Goal: Task Accomplishment & Management: Complete application form

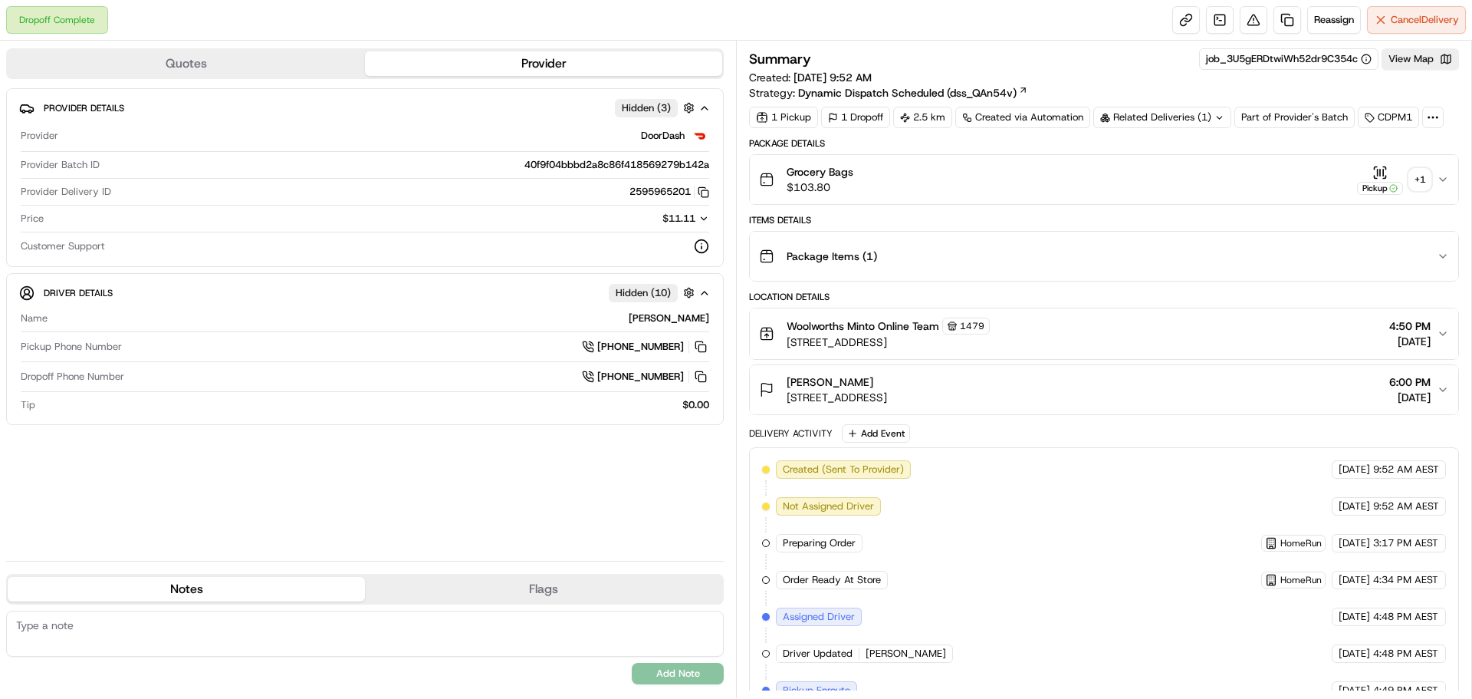
click at [1446, 176] on icon "button" at bounding box center [1443, 179] width 12 height 12
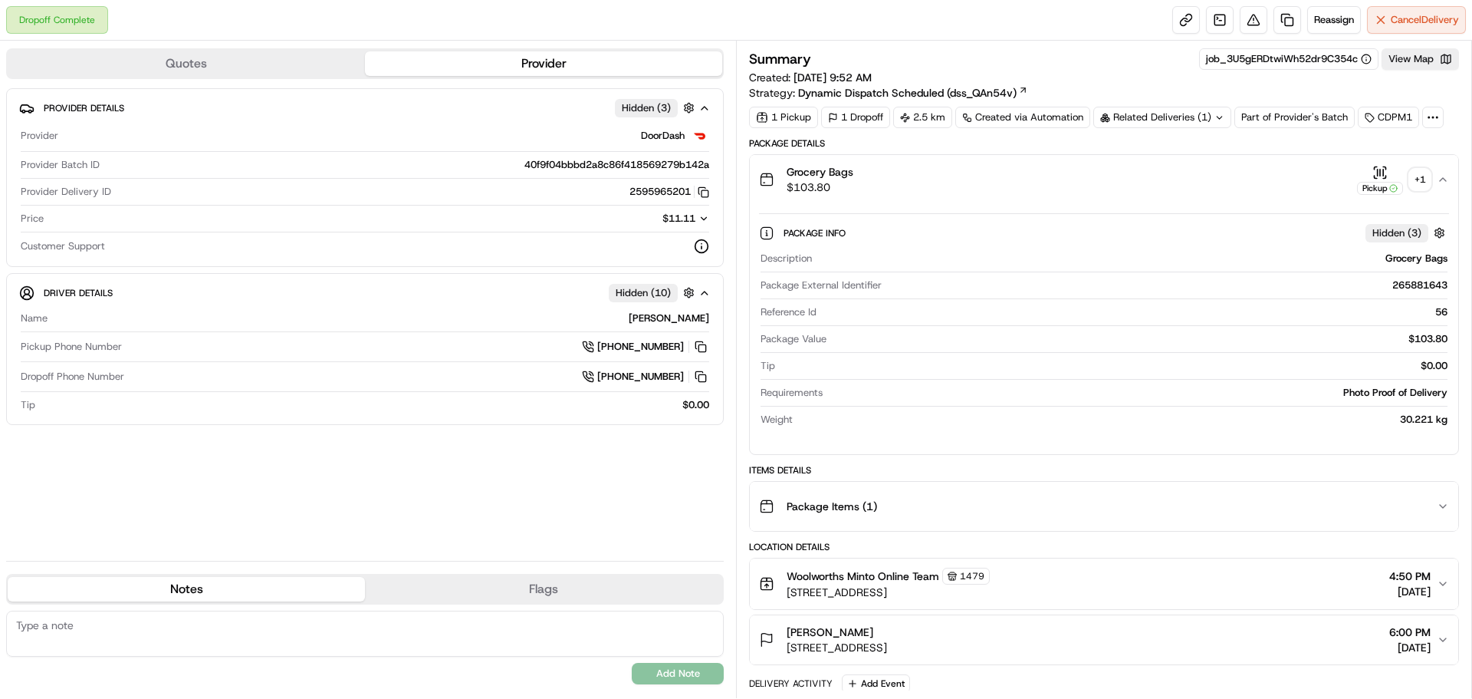
click at [1413, 177] on div "+ 1" at bounding box center [1420, 179] width 21 height 21
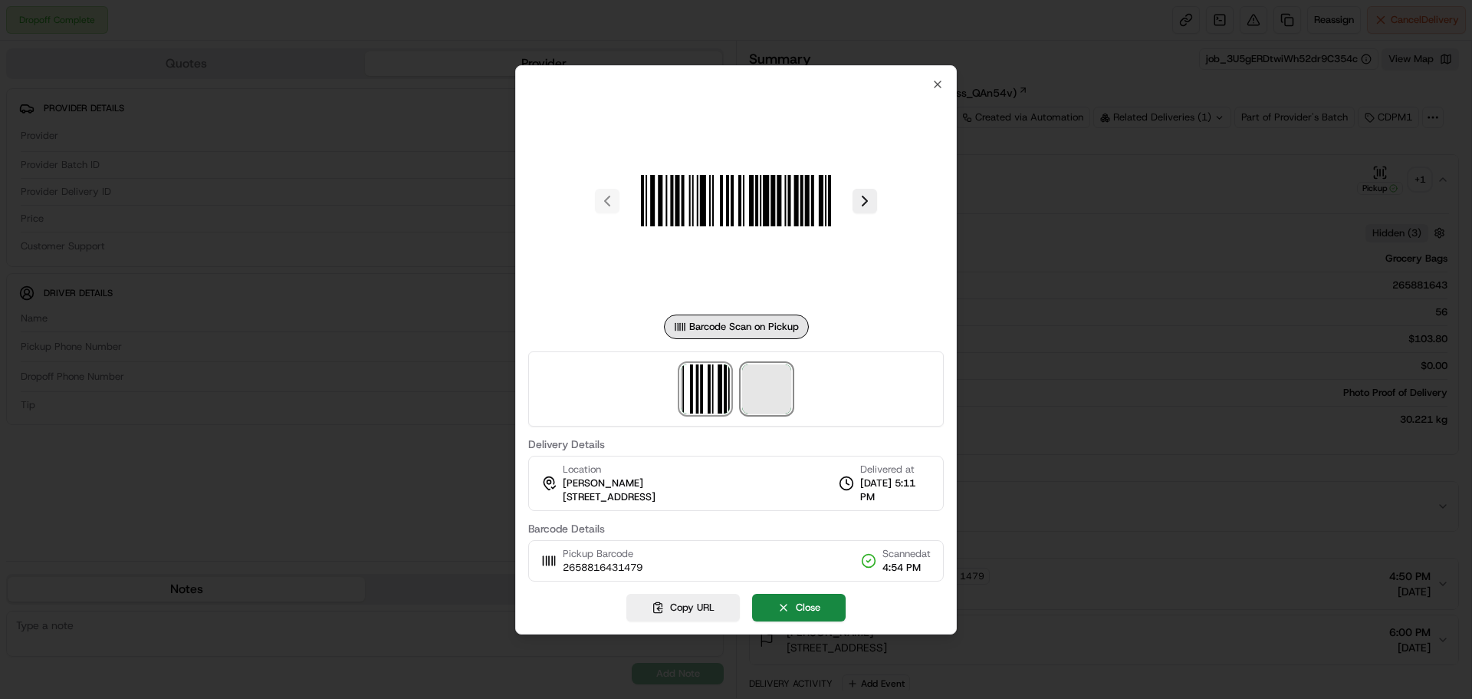
click at [746, 376] on span at bounding box center [766, 388] width 49 height 49
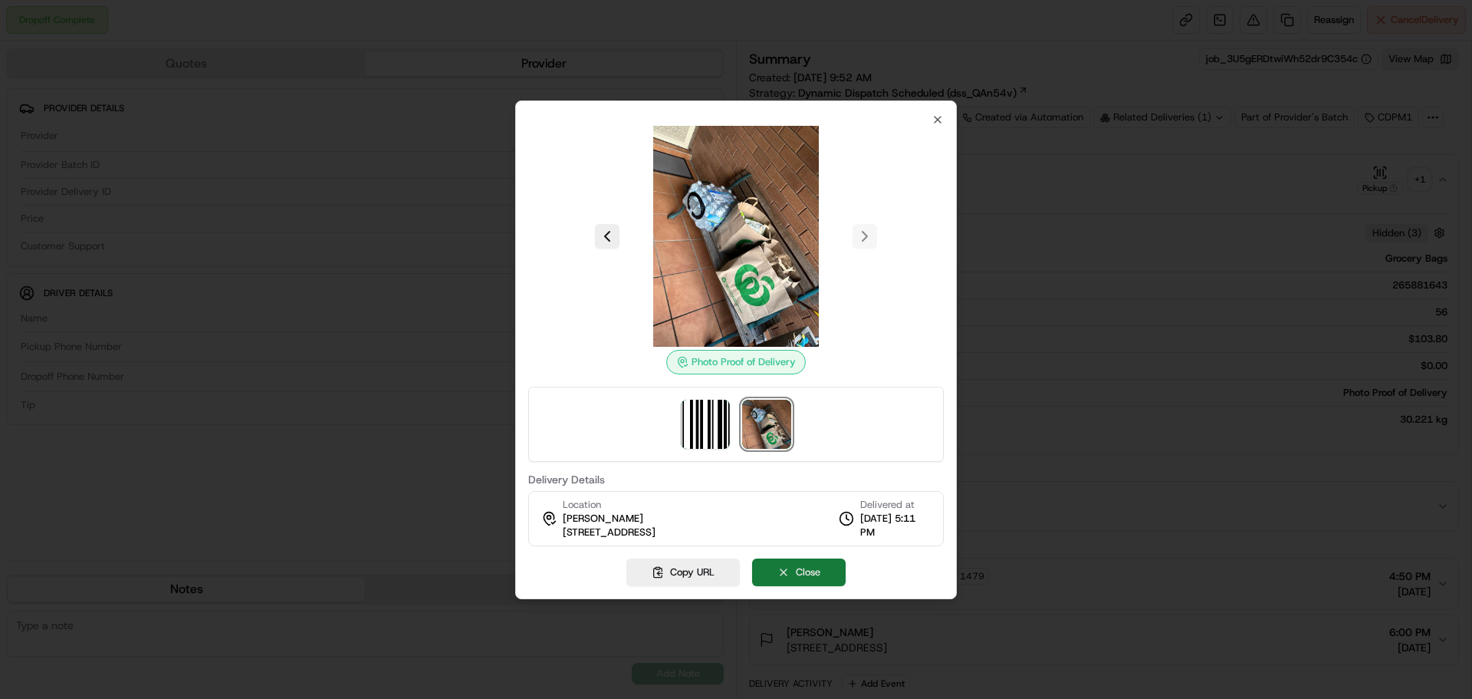
click at [809, 571] on button "Close" at bounding box center [799, 572] width 94 height 28
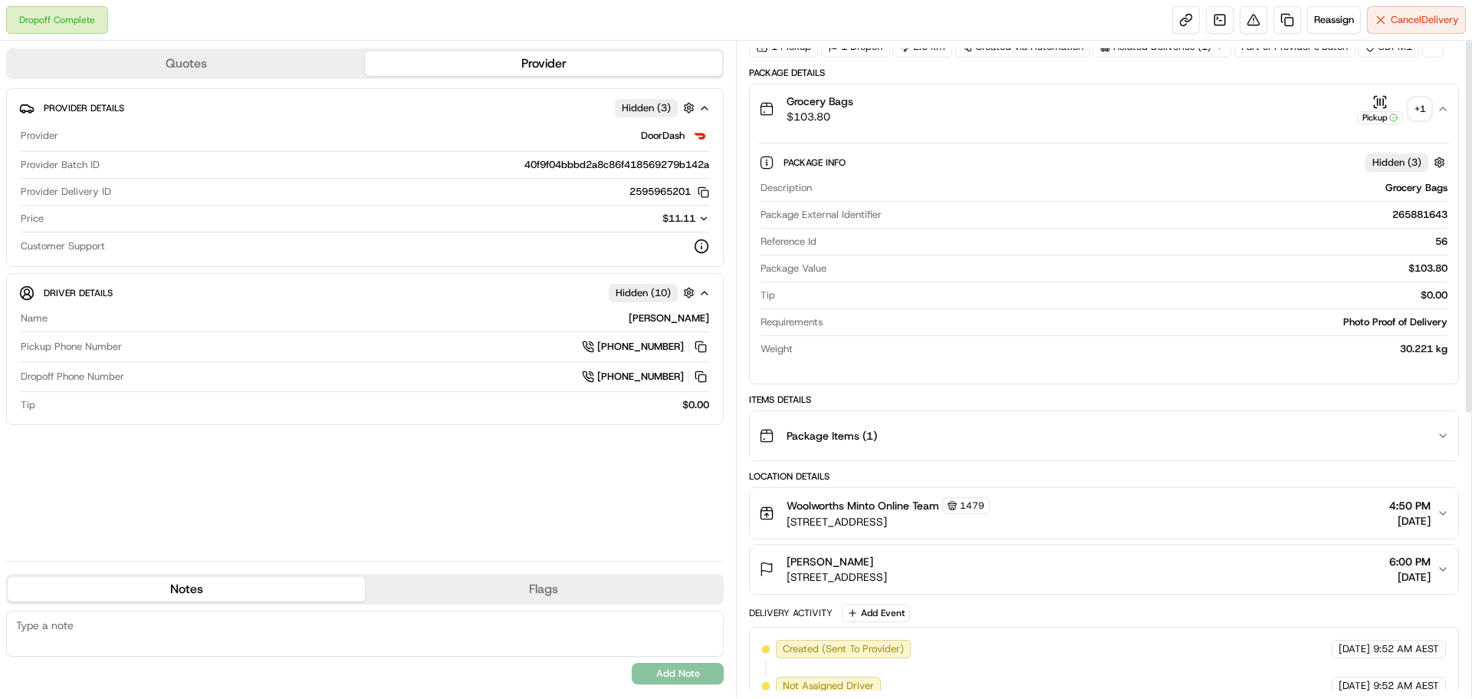
scroll to position [153, 0]
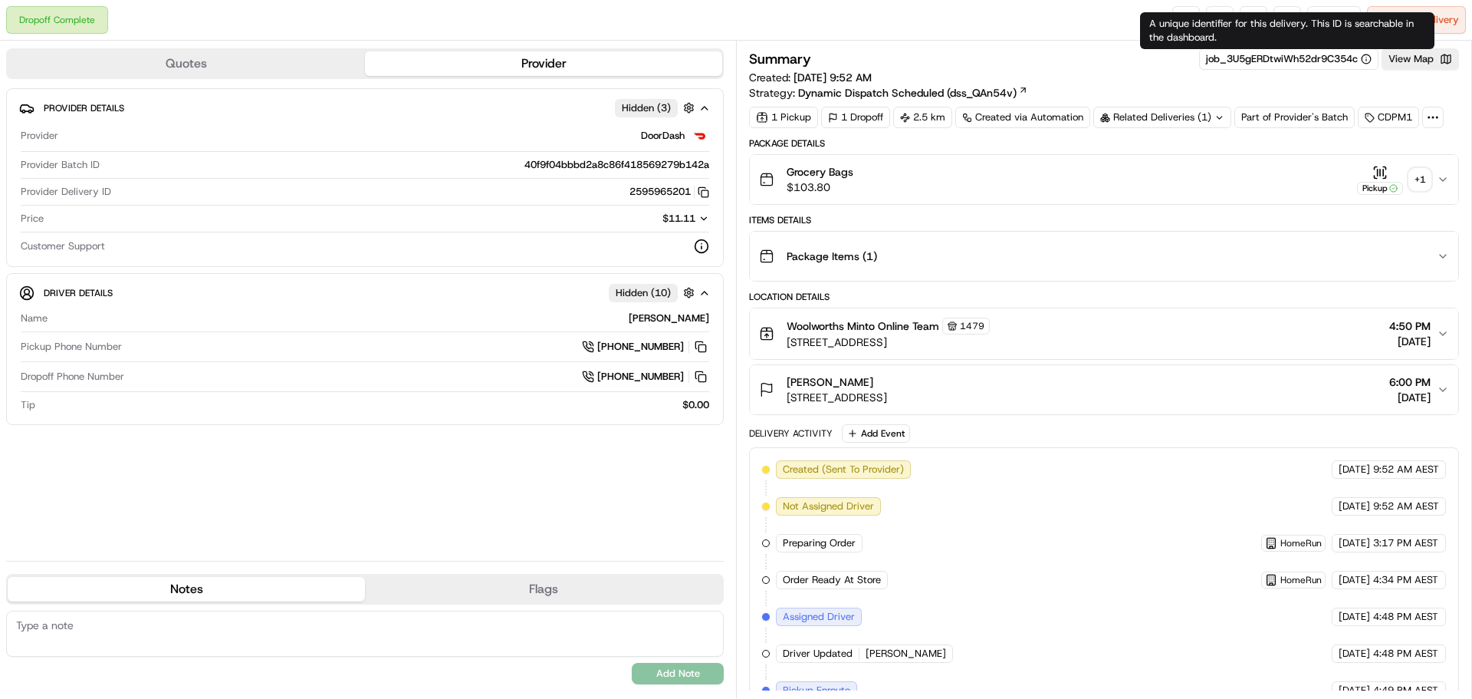
drag, startPoint x: 1296, startPoint y: 84, endPoint x: 1291, endPoint y: 67, distance: 18.4
click at [1297, 84] on div "Summary job_3U5gERDtwiWh52dr9C354c View Map Created: [DATE] 9:52 AM Strategy: D…" at bounding box center [1104, 74] width 710 height 52
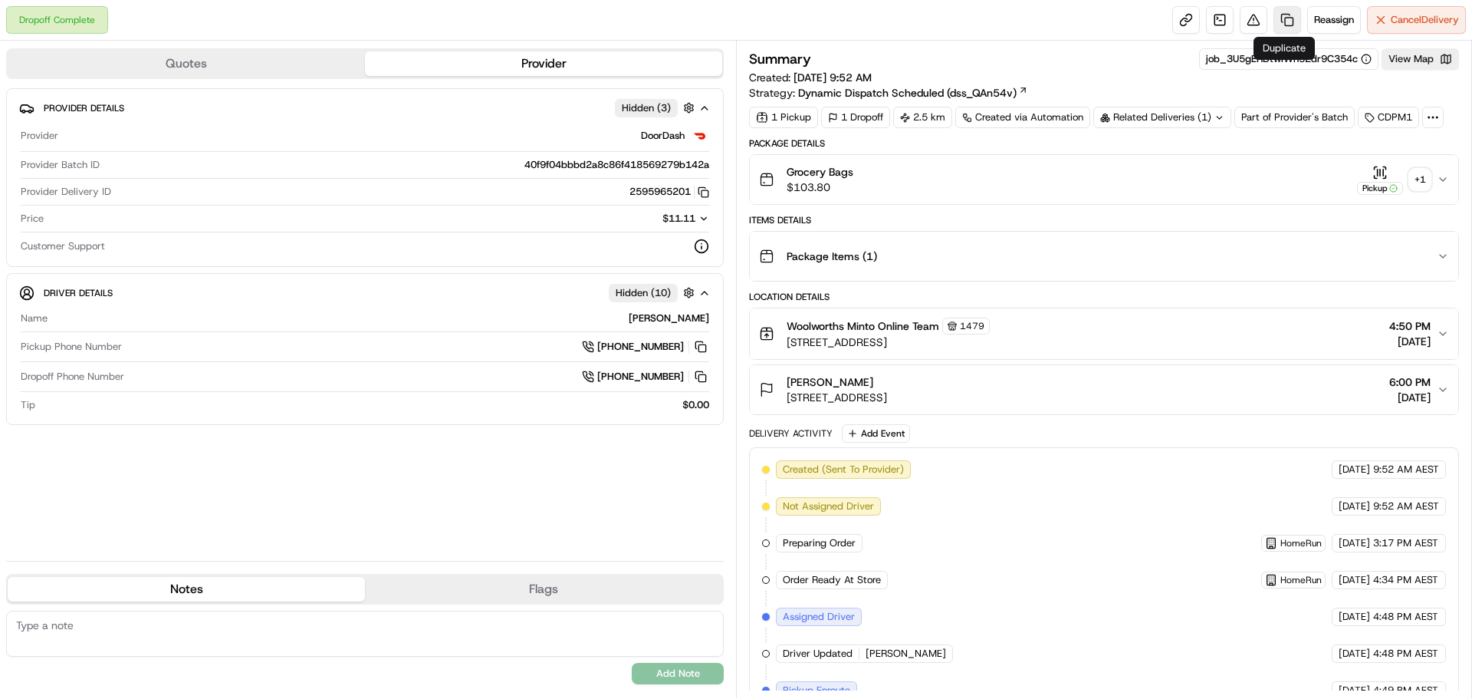
click at [1274, 13] on link at bounding box center [1288, 20] width 28 height 28
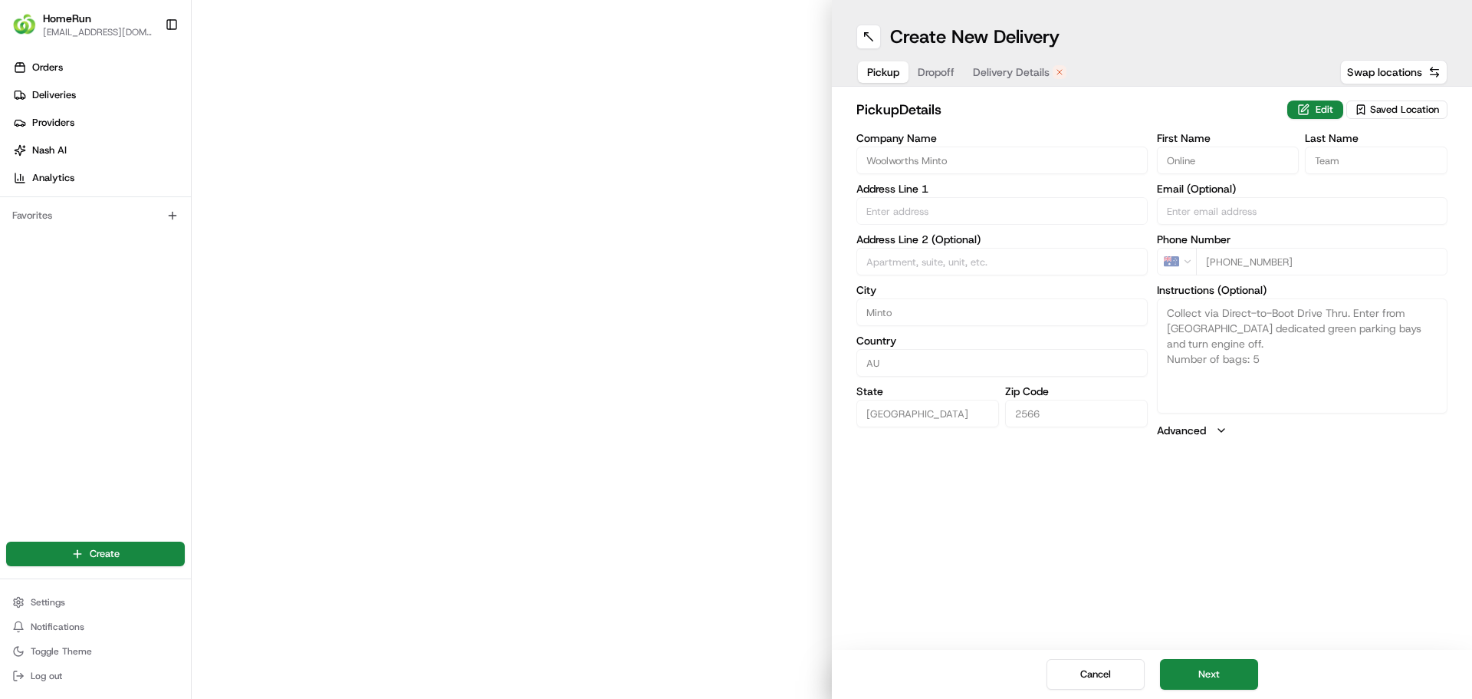
type input "[STREET_ADDRESS]"
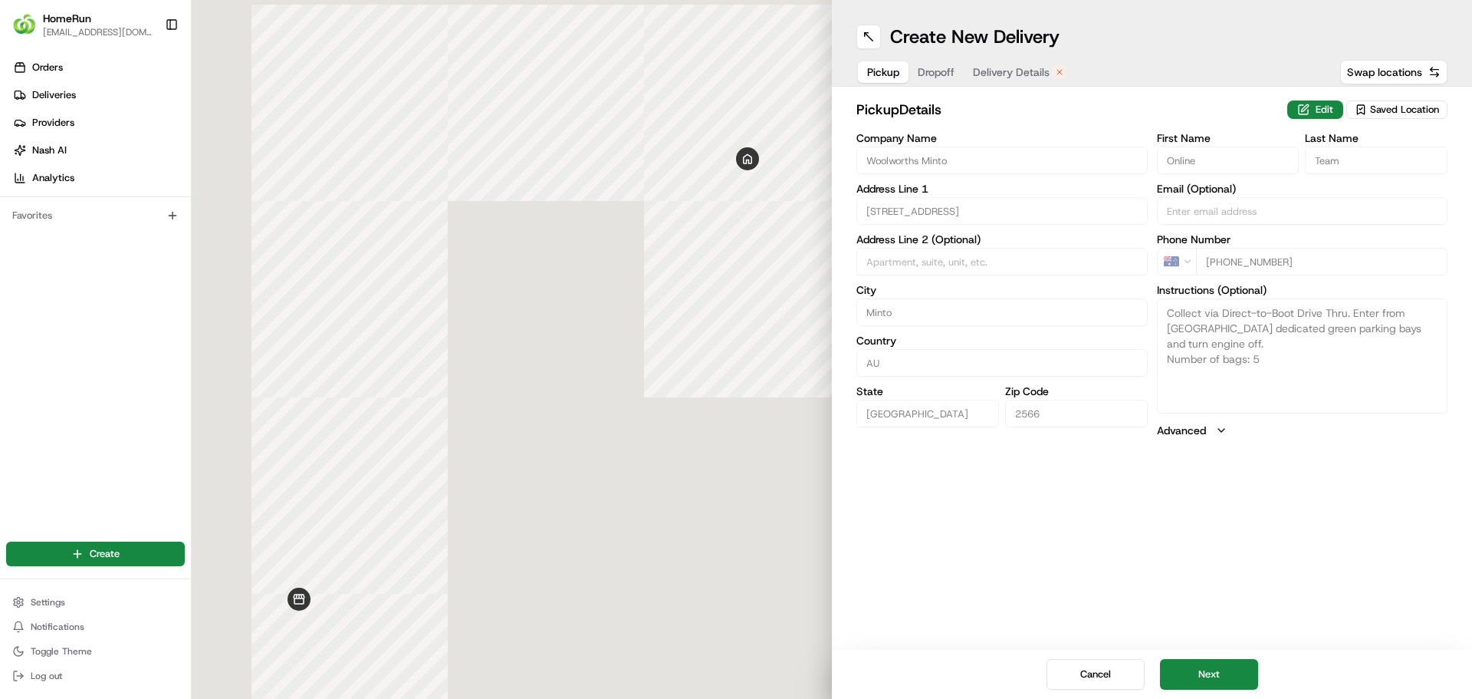
click at [1020, 76] on span "Delivery Details" at bounding box center [1011, 71] width 77 height 15
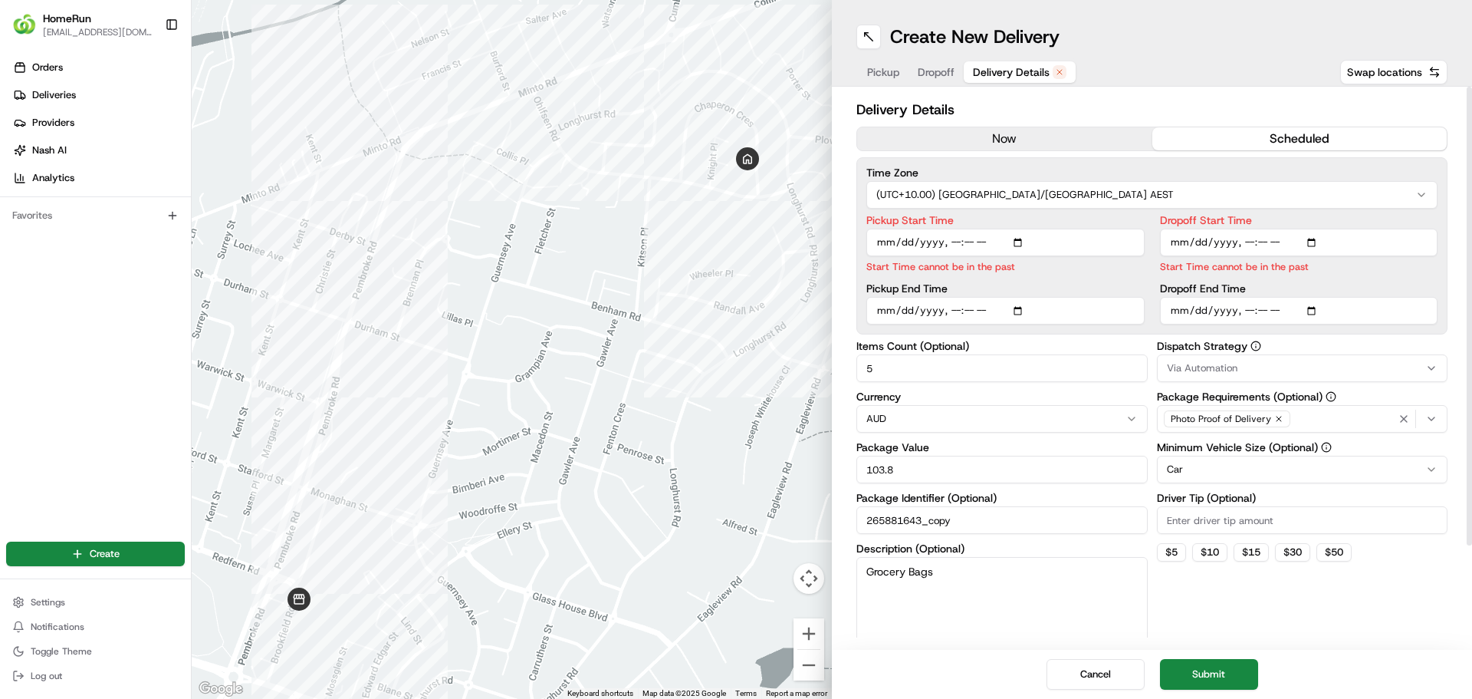
click at [997, 143] on button "now" at bounding box center [1004, 138] width 295 height 23
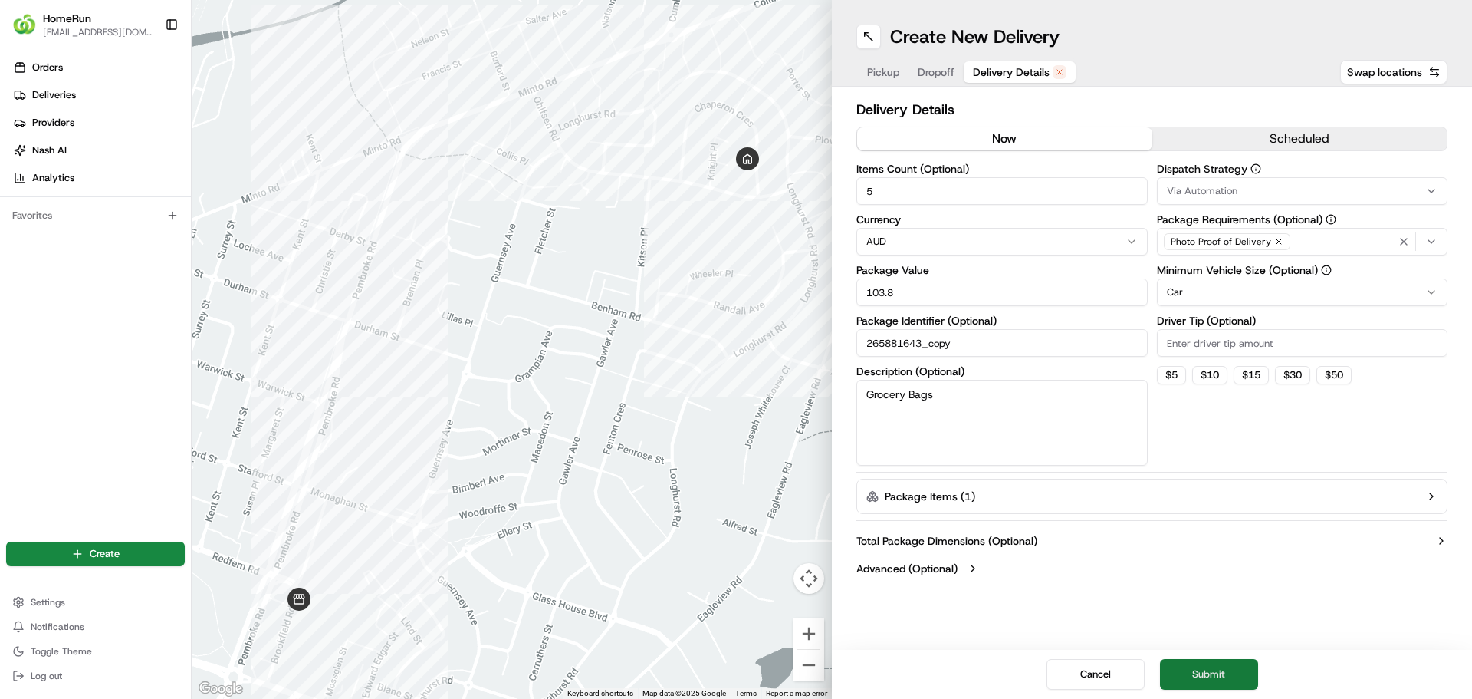
click at [1199, 669] on button "Submit" at bounding box center [1209, 674] width 98 height 31
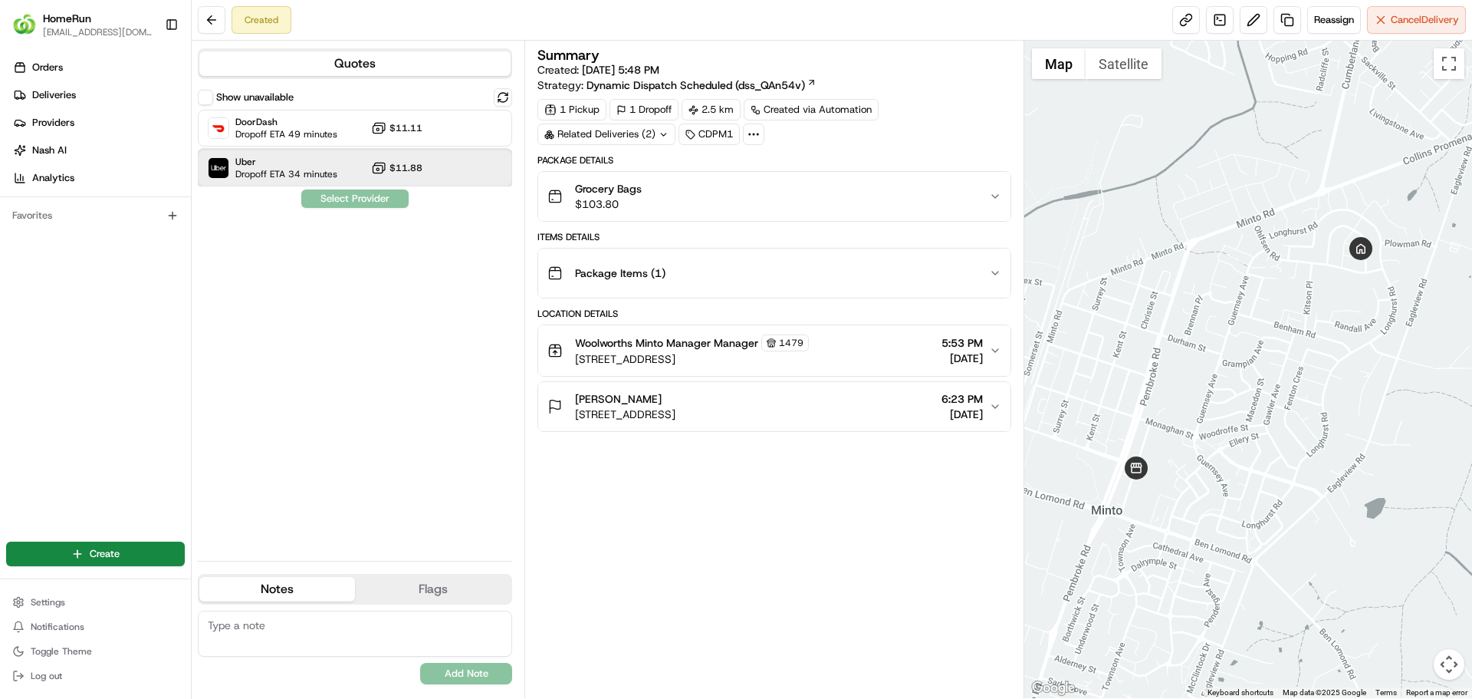
click at [275, 166] on span "Uber" at bounding box center [286, 162] width 102 height 12
click at [350, 196] on button "Assign Provider" at bounding box center [355, 198] width 109 height 18
